Goal: Find specific page/section: Find specific page/section

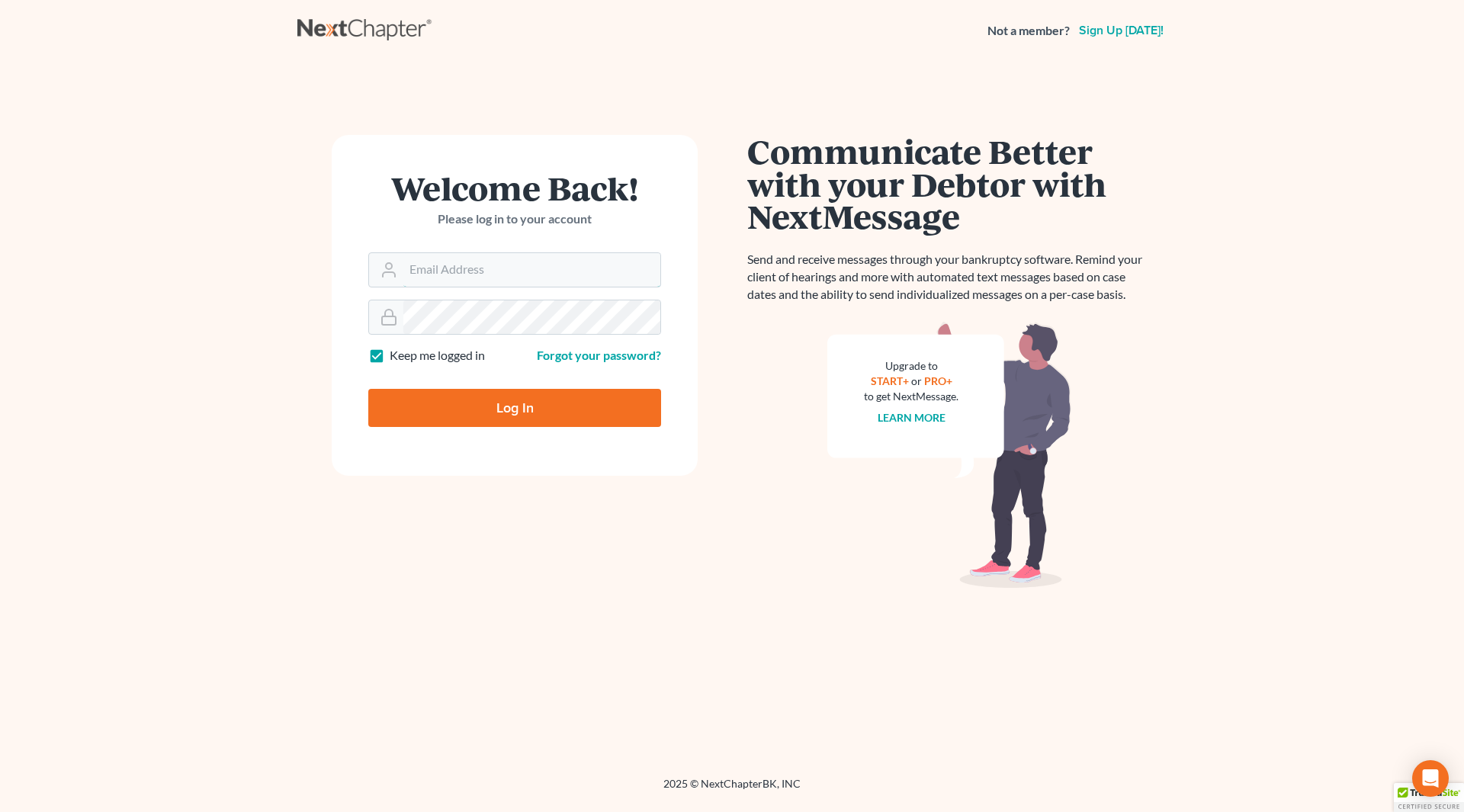
type input "[PERSON_NAME][EMAIL_ADDRESS][DOMAIN_NAME]"
click at [489, 409] on input "Log In" at bounding box center [515, 408] width 292 height 38
type input "Thinking..."
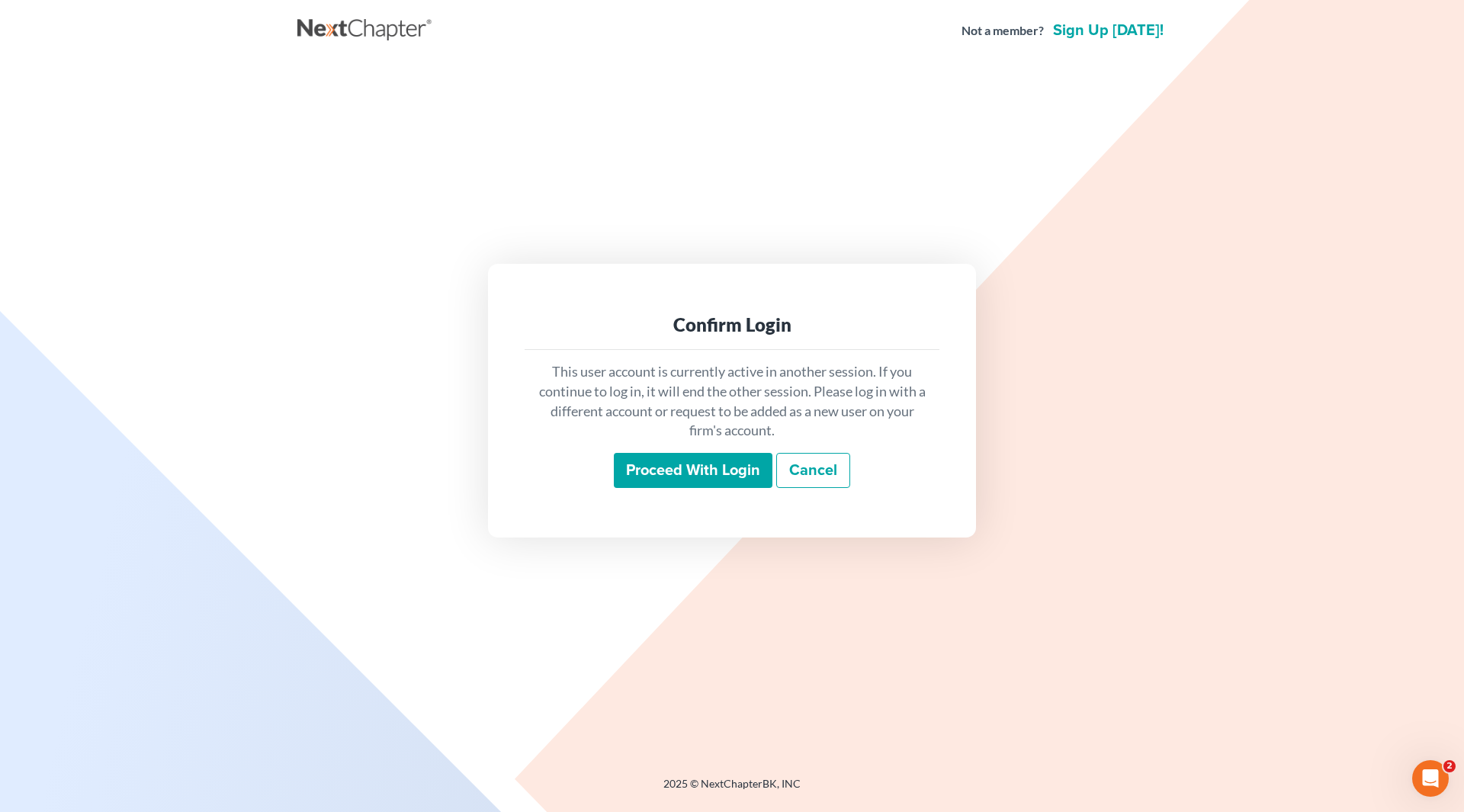
click at [666, 470] on input "Proceed with login" at bounding box center [693, 470] width 159 height 35
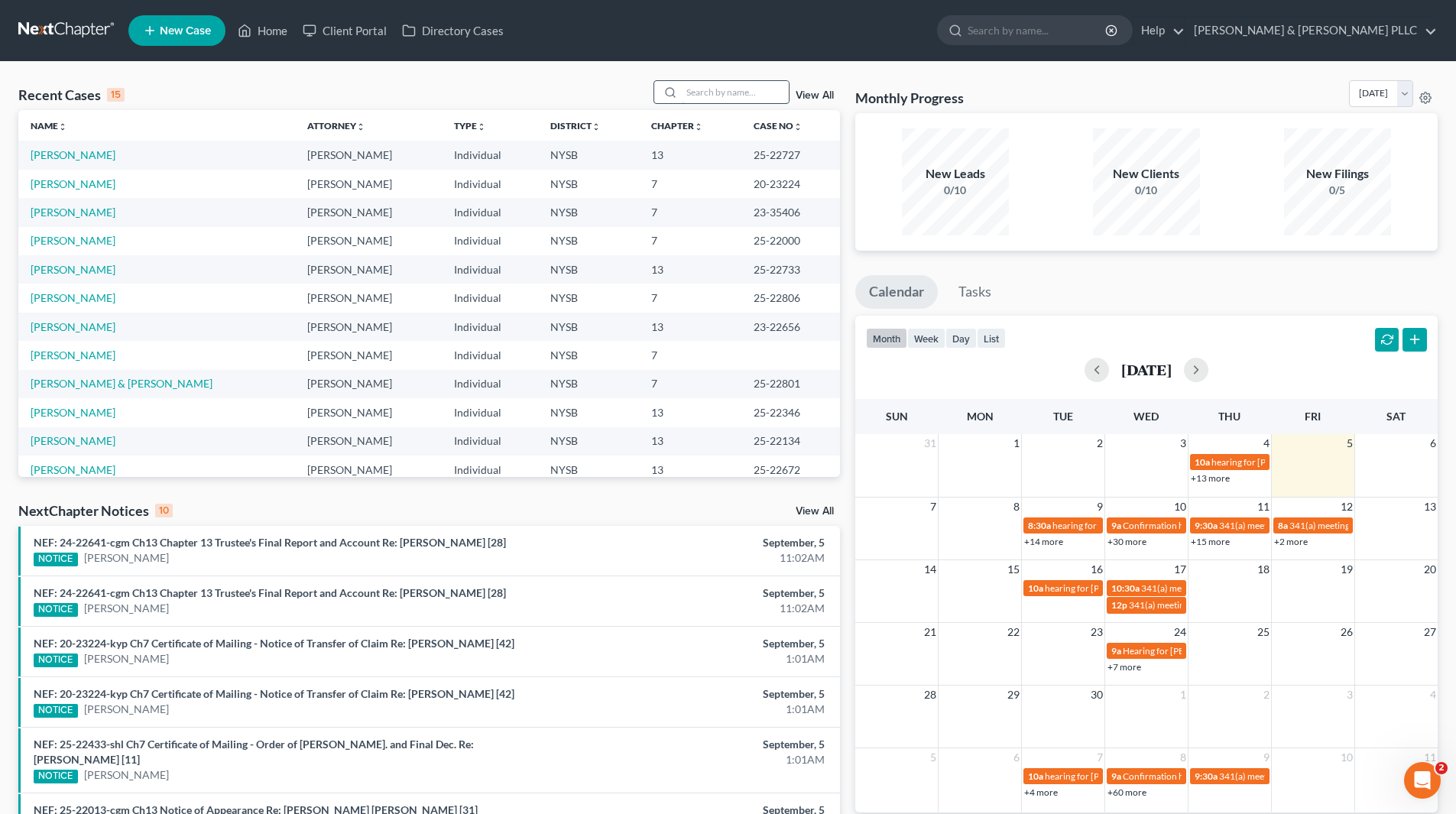
click at [768, 91] on input "search" at bounding box center [735, 92] width 107 height 22
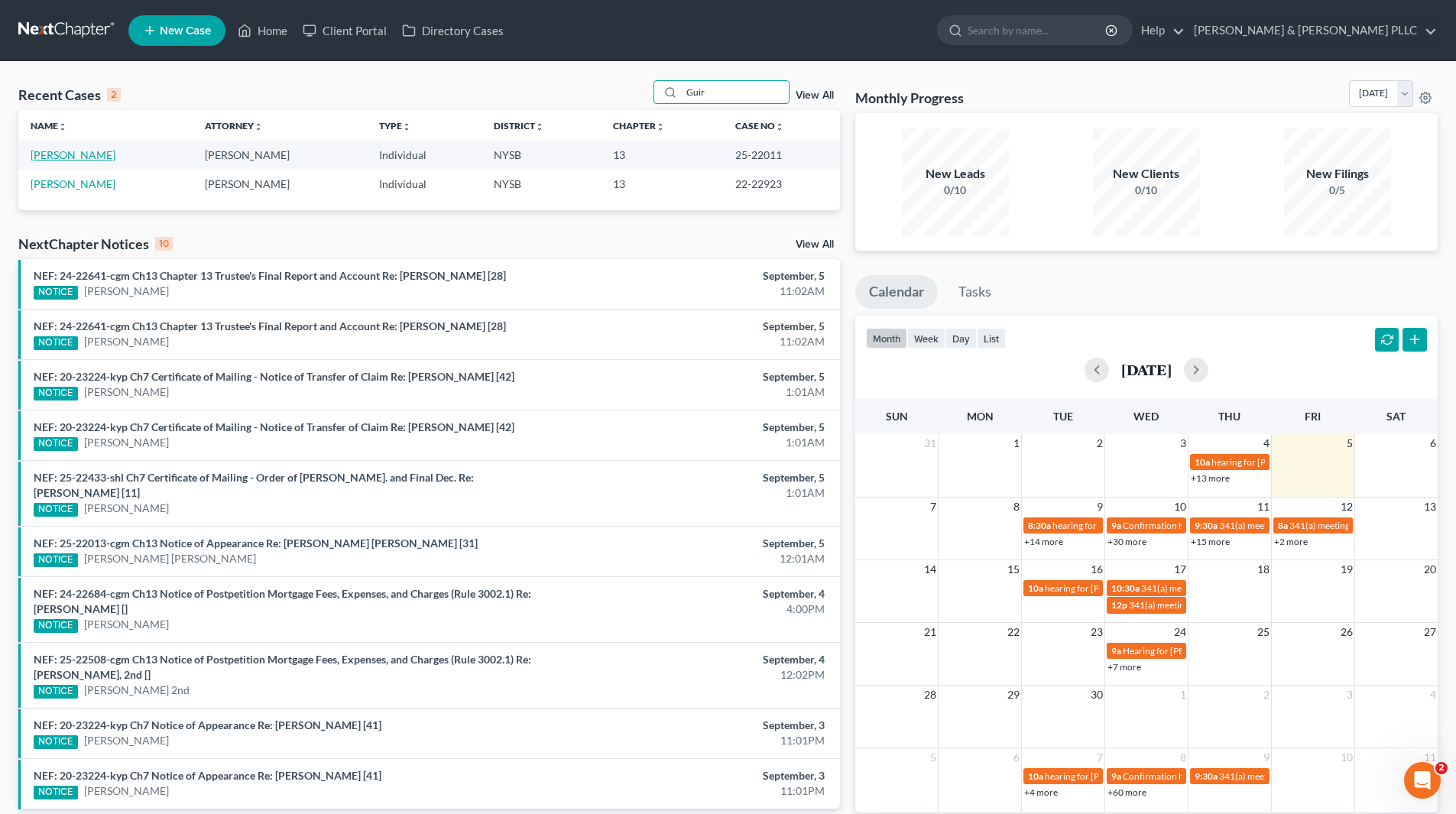
type input "Guir"
click at [88, 155] on link "[PERSON_NAME]" at bounding box center [73, 155] width 84 height 13
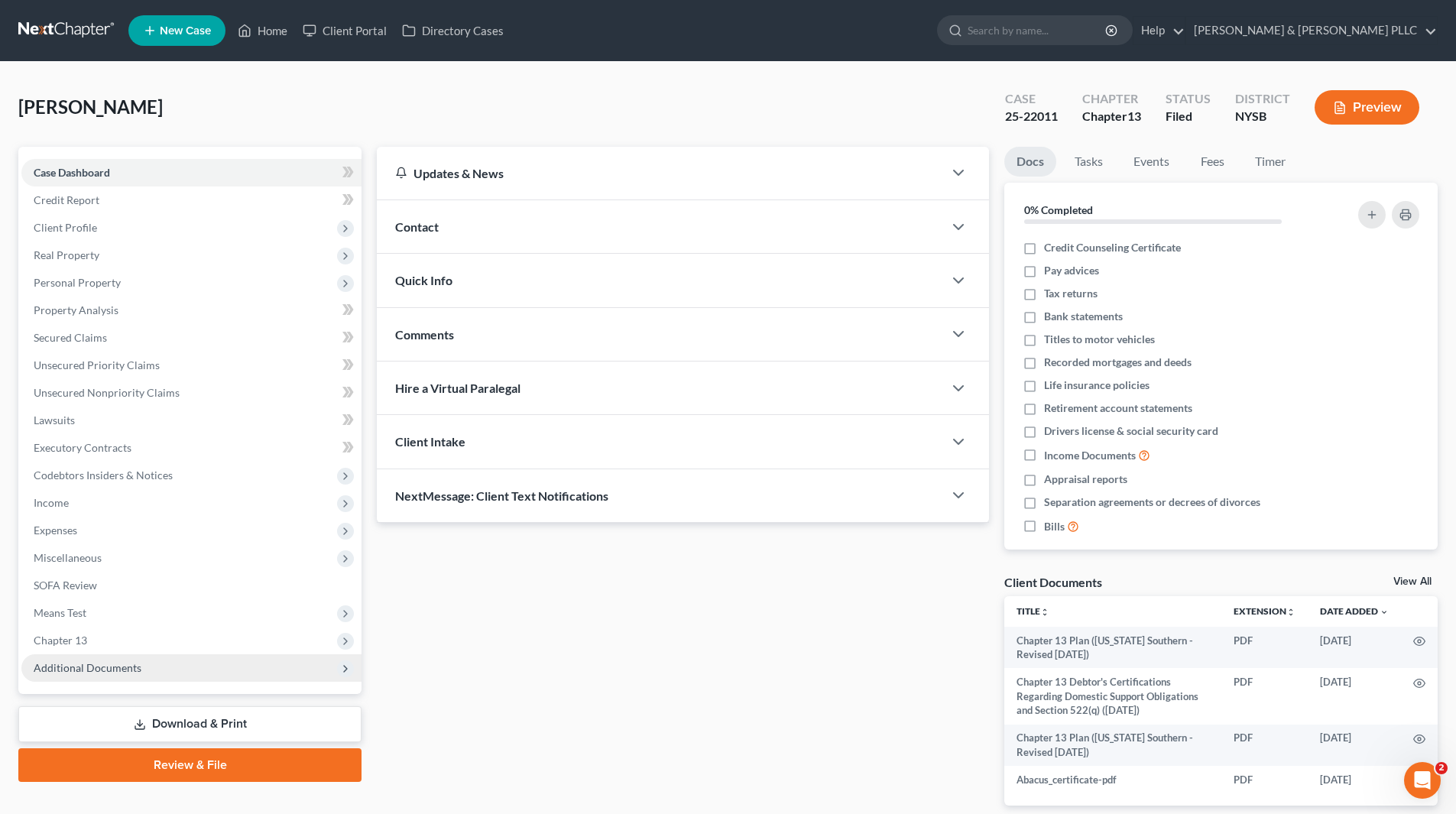
click at [107, 664] on span "Additional Documents" at bounding box center [88, 667] width 108 height 13
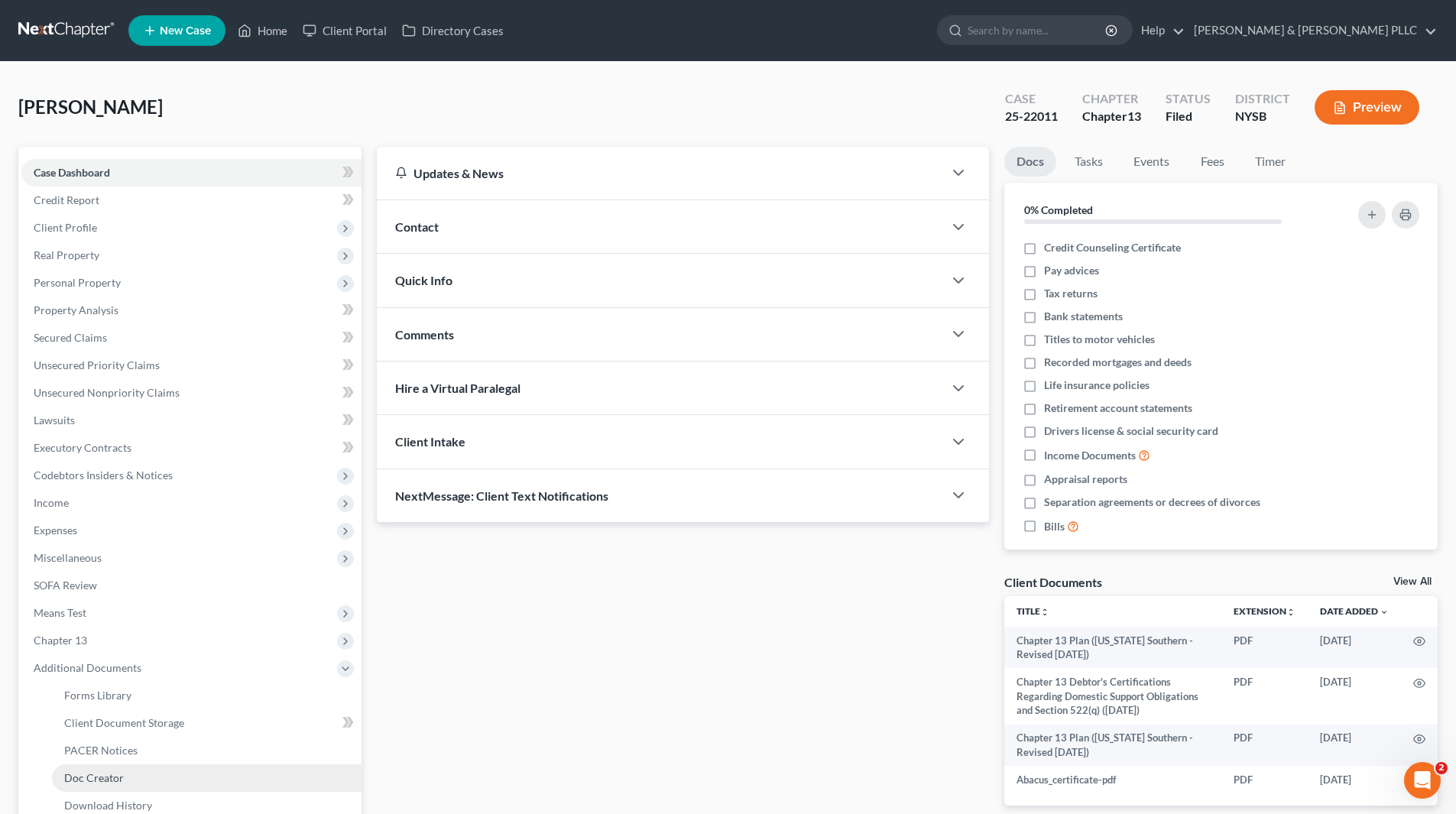
scroll to position [76, 0]
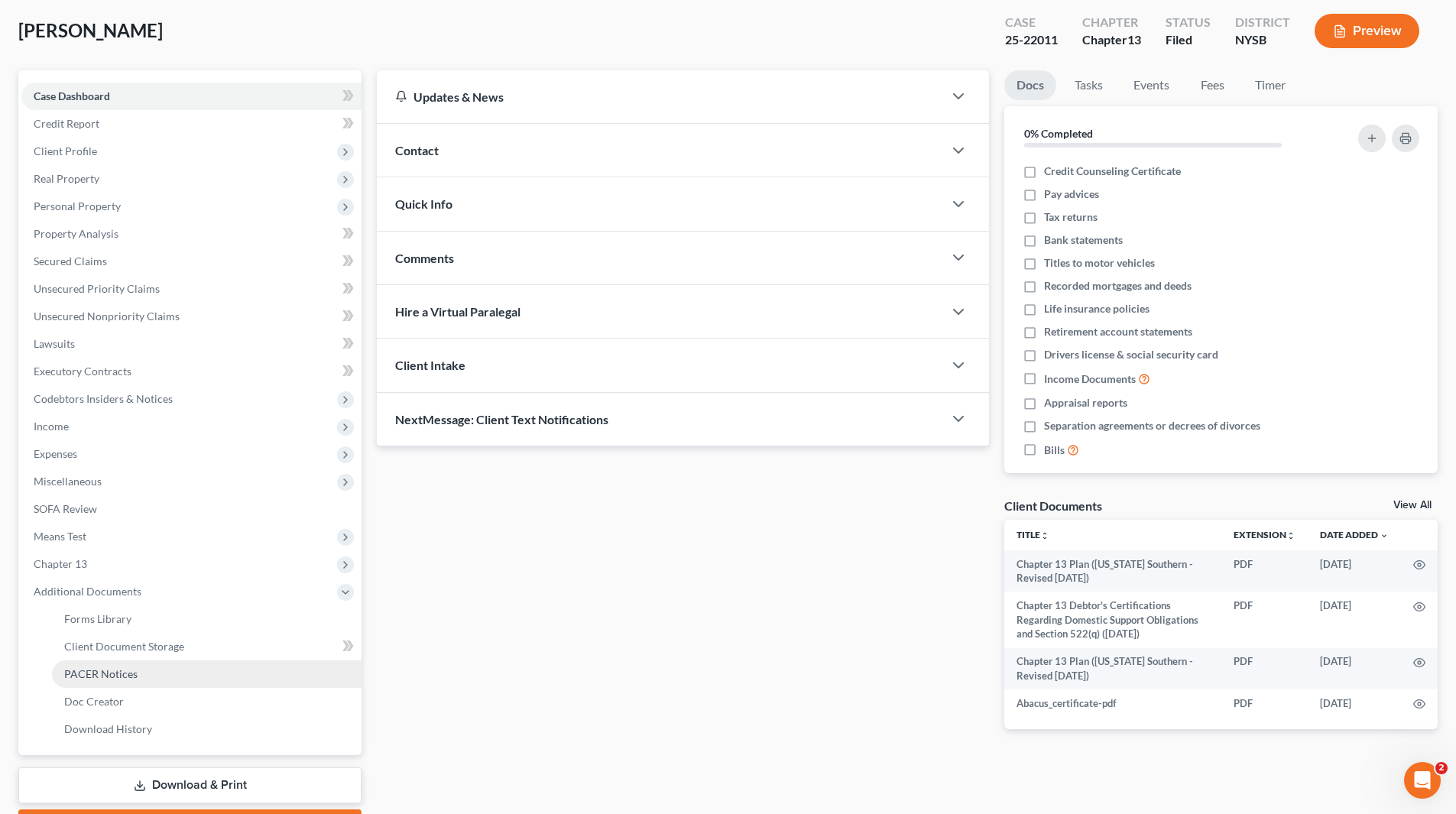
click at [114, 669] on span "PACER Notices" at bounding box center [101, 674] width 74 height 13
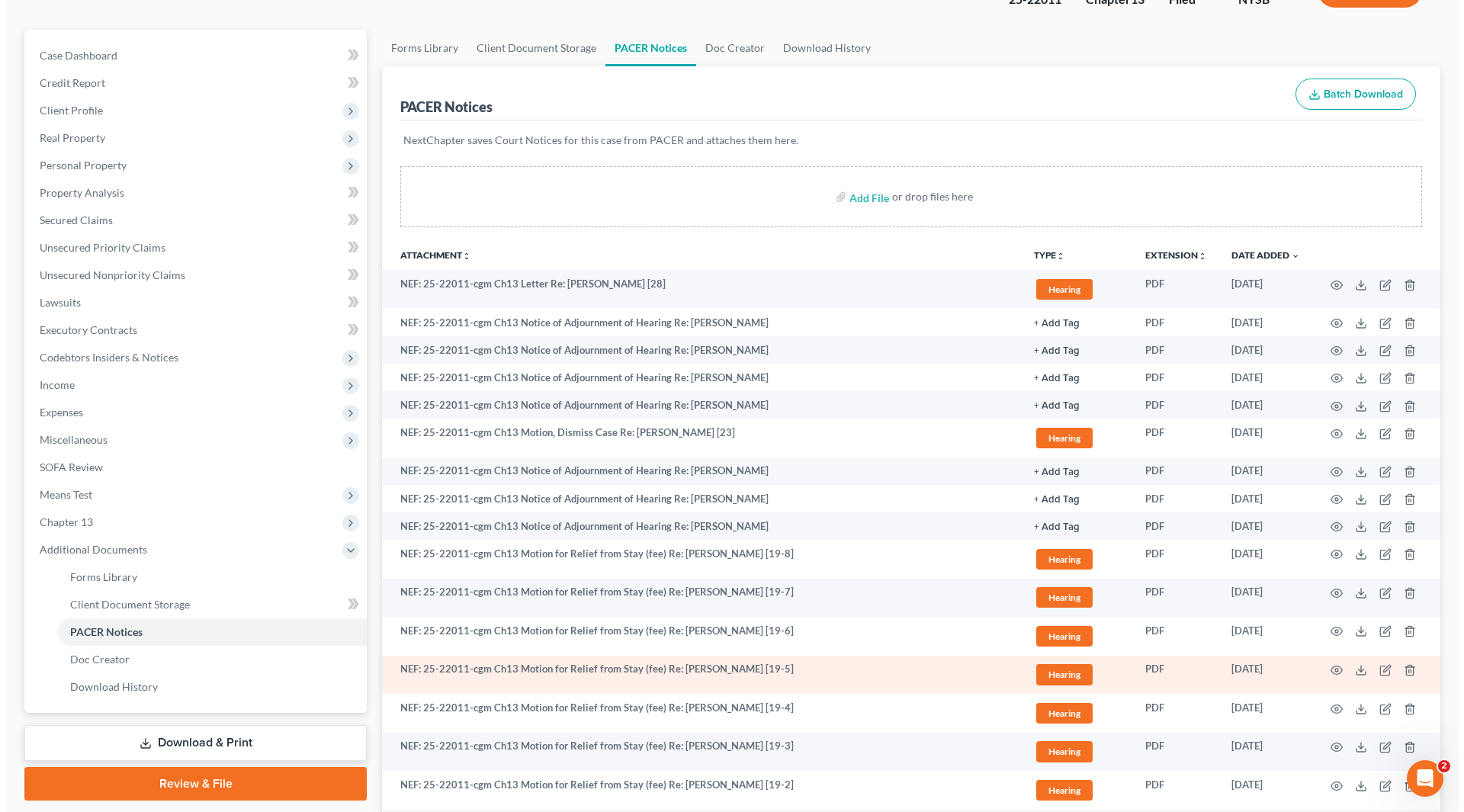
scroll to position [229, 0]
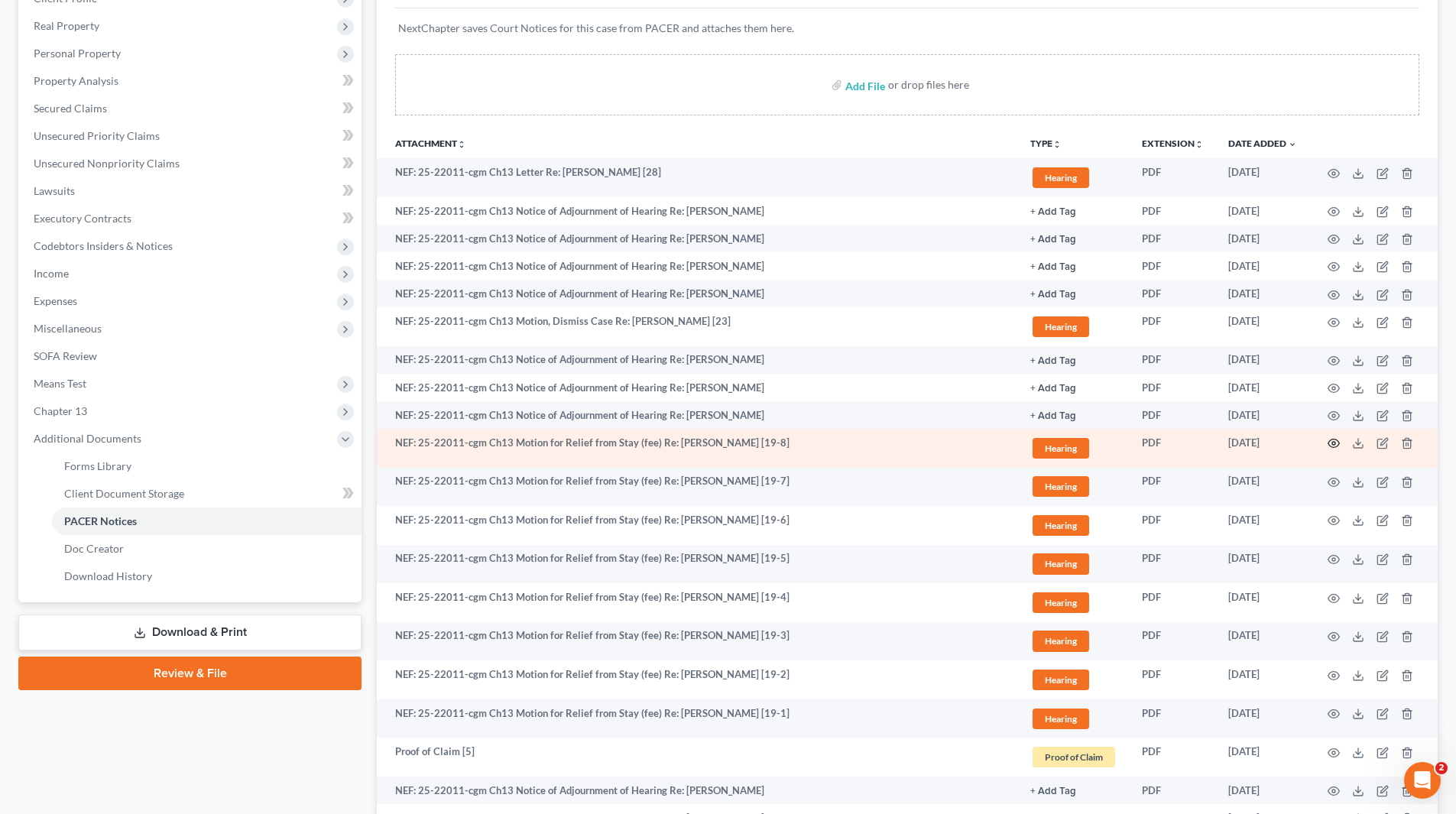
click at [1332, 441] on icon "button" at bounding box center [1333, 443] width 12 height 12
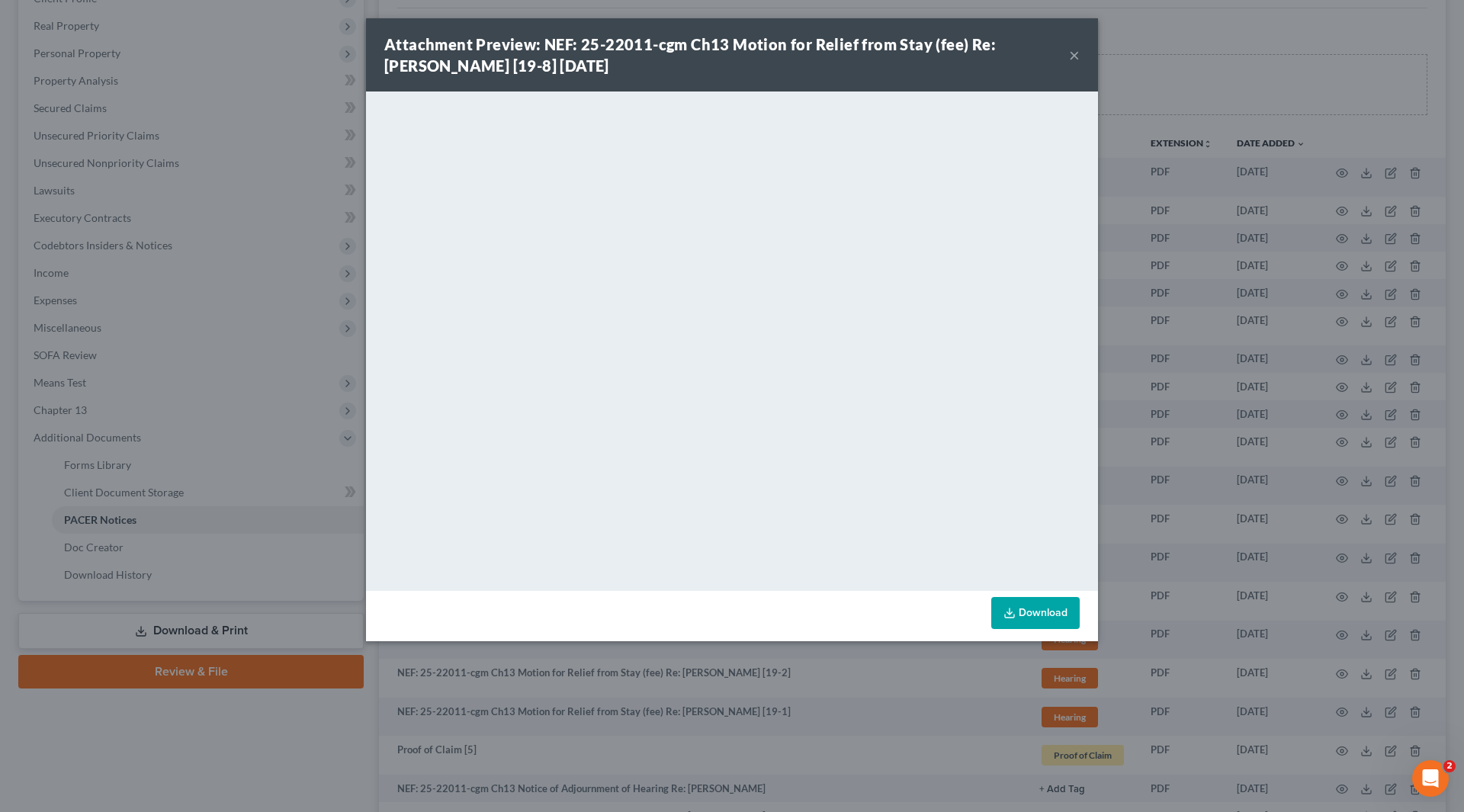
click at [1076, 55] on button "×" at bounding box center [1074, 55] width 11 height 18
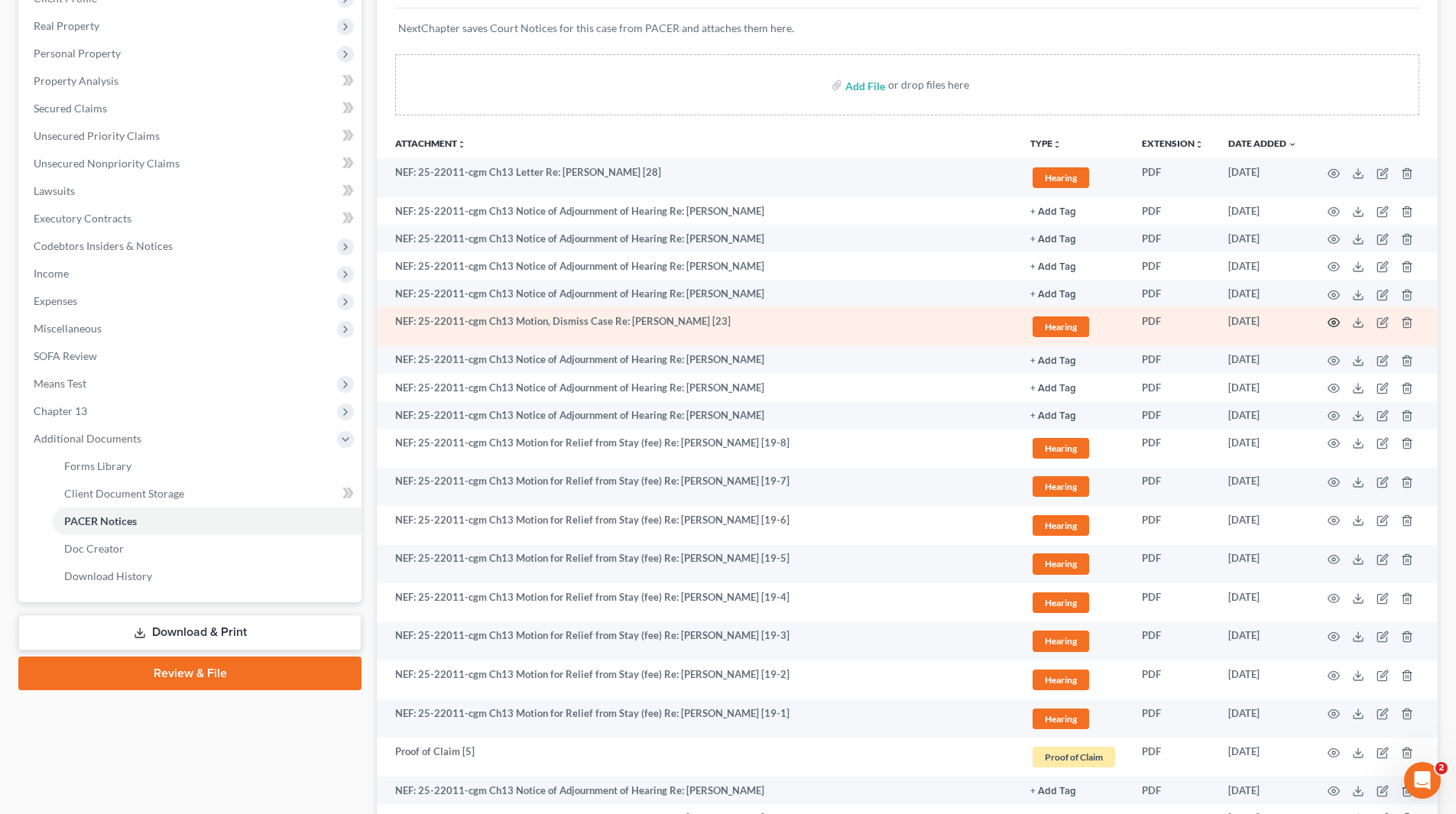
click at [1331, 320] on icon "button" at bounding box center [1333, 322] width 12 height 12
